Goal: Task Accomplishment & Management: Use online tool/utility

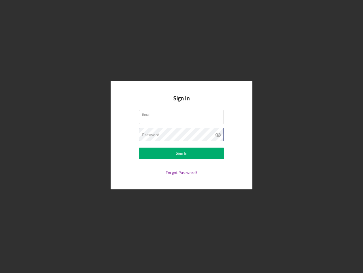
click at [182, 136] on div "Password" at bounding box center [181, 134] width 85 height 14
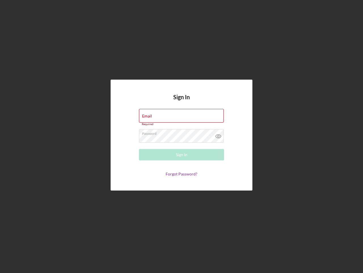
click at [219, 135] on icon at bounding box center [219, 136] width 14 height 14
